Goal: Task Accomplishment & Management: Use online tool/utility

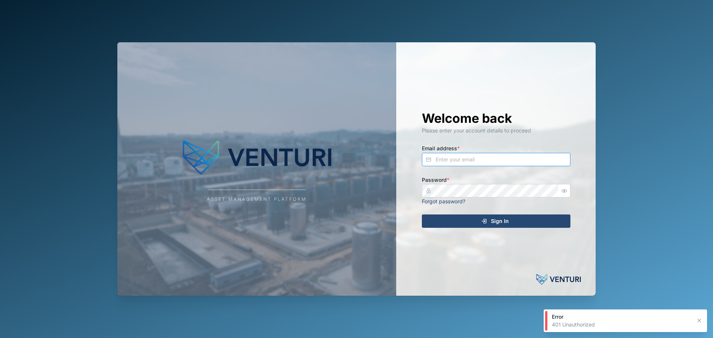
click at [483, 155] on input "Email address *" at bounding box center [496, 159] width 148 height 13
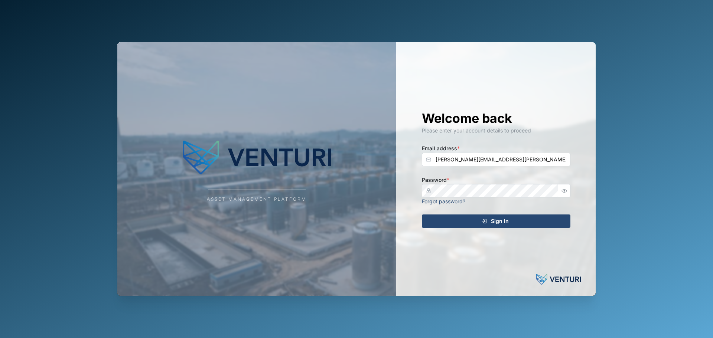
click at [497, 219] on span "Sign In" at bounding box center [500, 221] width 18 height 13
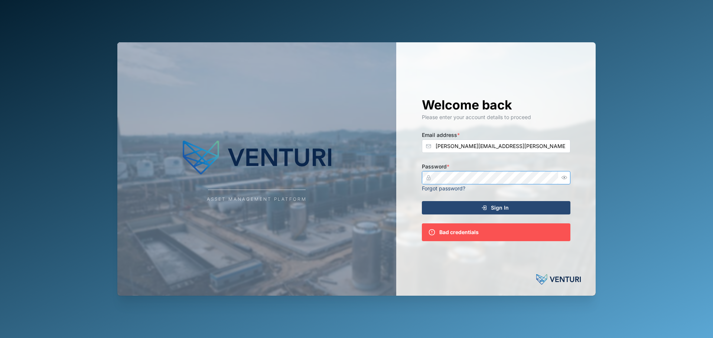
click at [261, 177] on div "Asset Management Platform Welcome back Please enter your account details to pro…" at bounding box center [356, 169] width 478 height 254
click at [422, 201] on button "Sign In" at bounding box center [496, 207] width 148 height 13
click at [364, 182] on div "Asset Management Platform Welcome back Please enter your account details to pro…" at bounding box center [356, 169] width 478 height 254
click at [422, 201] on button "Sign In" at bounding box center [496, 207] width 148 height 13
type input "[EMAIL_ADDRESS][DOMAIN_NAME]"
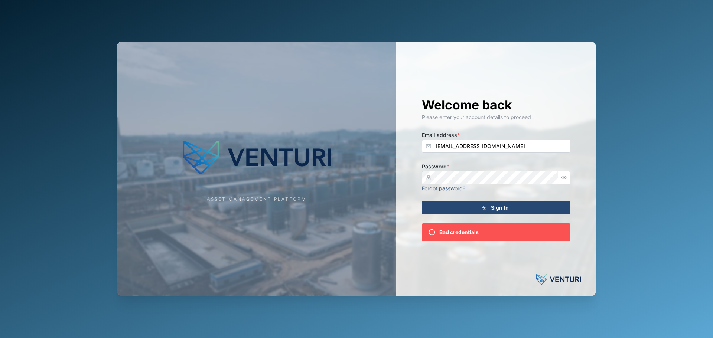
click at [496, 203] on span "Sign In" at bounding box center [500, 208] width 18 height 13
click at [496, 145] on input "[EMAIL_ADDRESS][DOMAIN_NAME]" at bounding box center [496, 146] width 148 height 13
click at [282, 164] on div "Asset Management Platform Welcome back Please enter your account details to pro…" at bounding box center [356, 169] width 478 height 254
click at [502, 143] on input "[EMAIL_ADDRESS][DOMAIN_NAME]" at bounding box center [496, 146] width 148 height 13
click at [503, 208] on span "Sign In" at bounding box center [500, 208] width 18 height 13
